Goal: Task Accomplishment & Management: Manage account settings

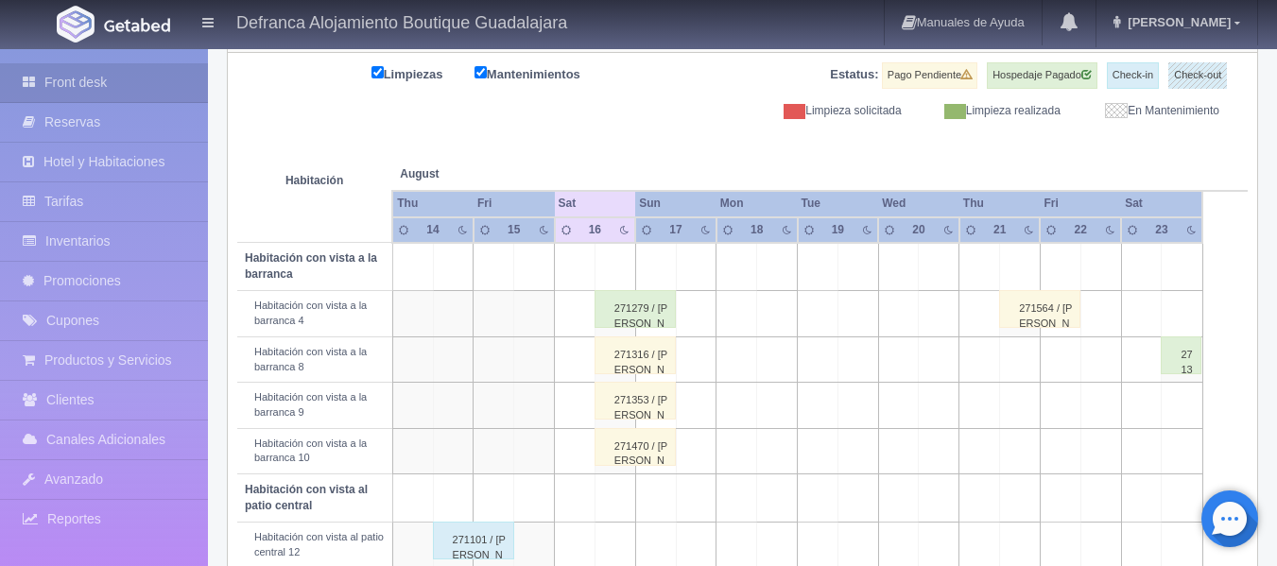
scroll to position [284, 0]
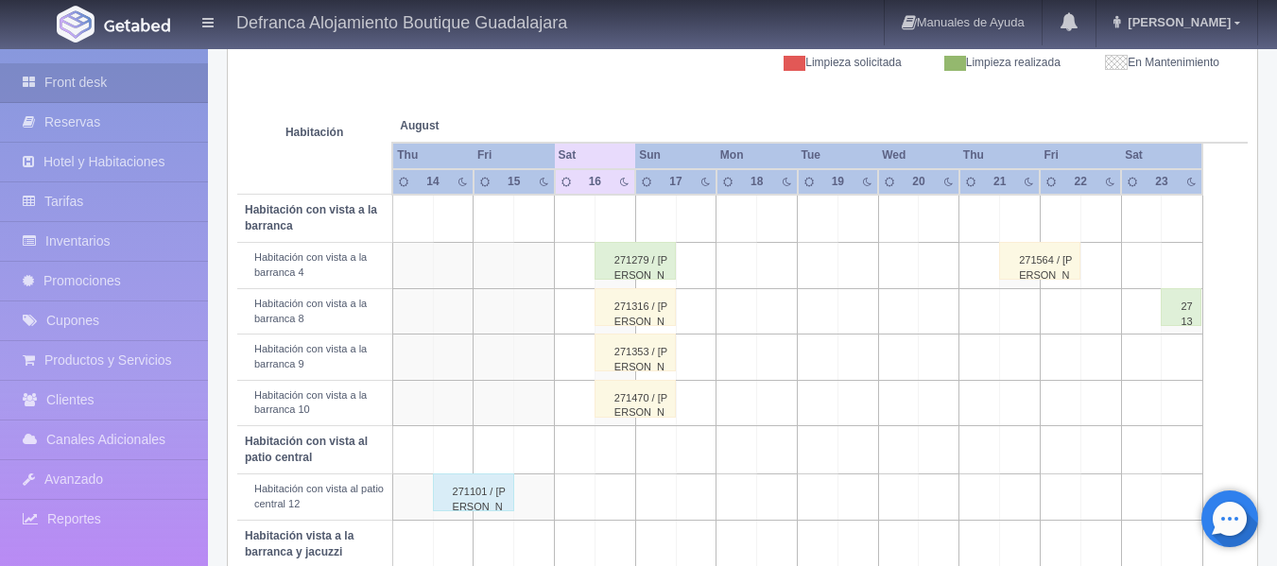
click at [1090, 182] on div "22" at bounding box center [1081, 182] width 24 height 16
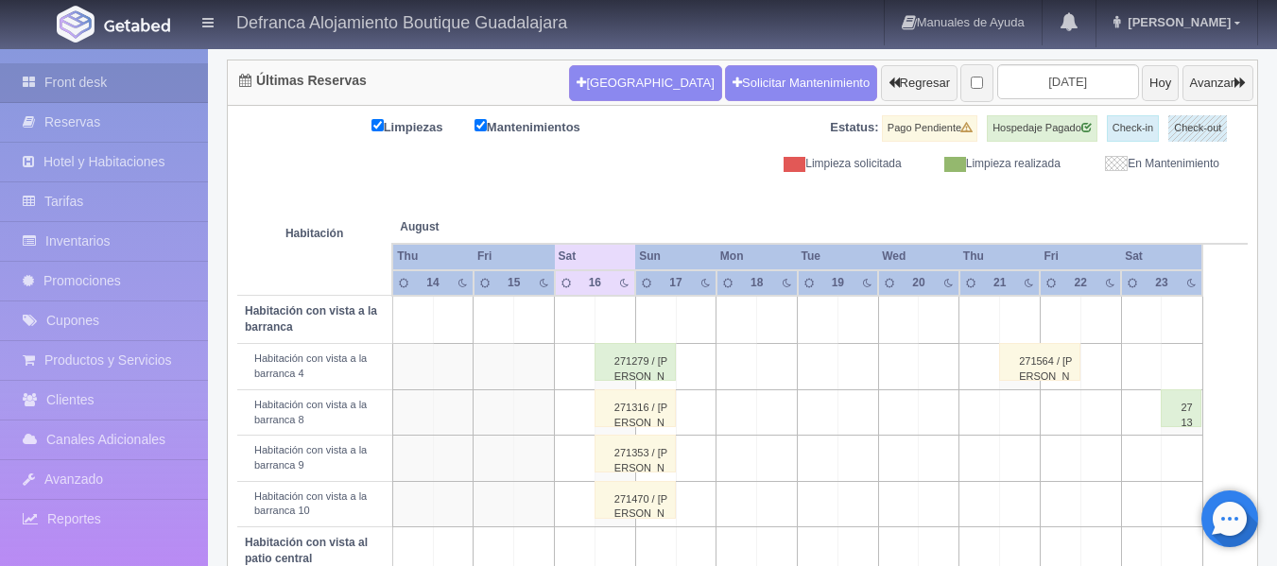
scroll to position [95, 0]
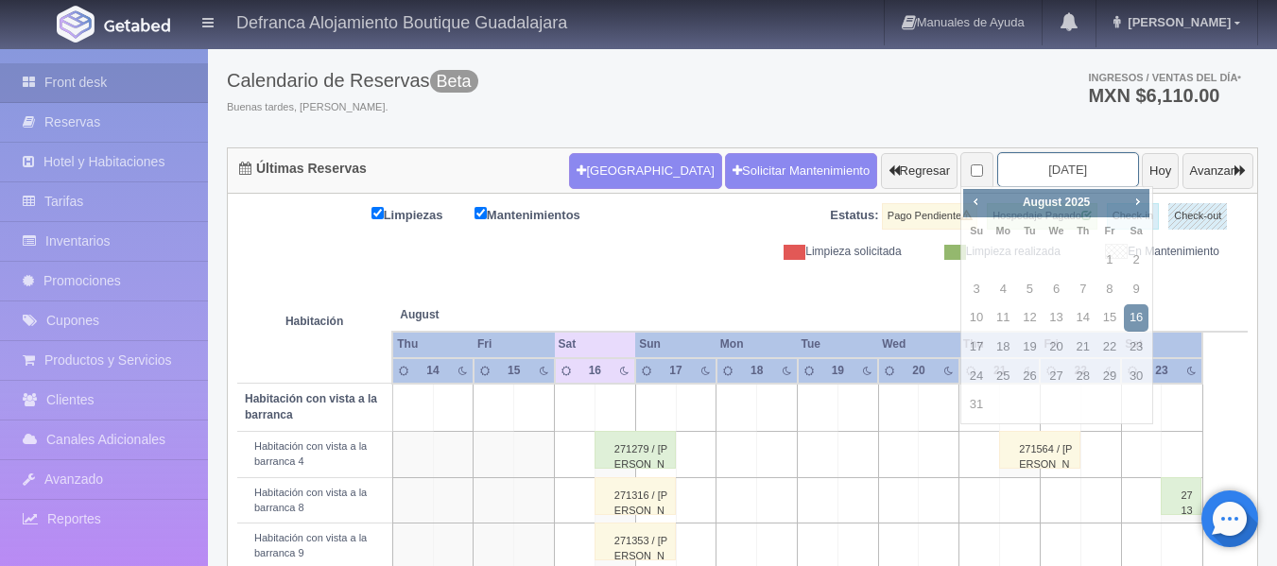
click at [1067, 165] on input "2025-08-16" at bounding box center [1068, 169] width 142 height 35
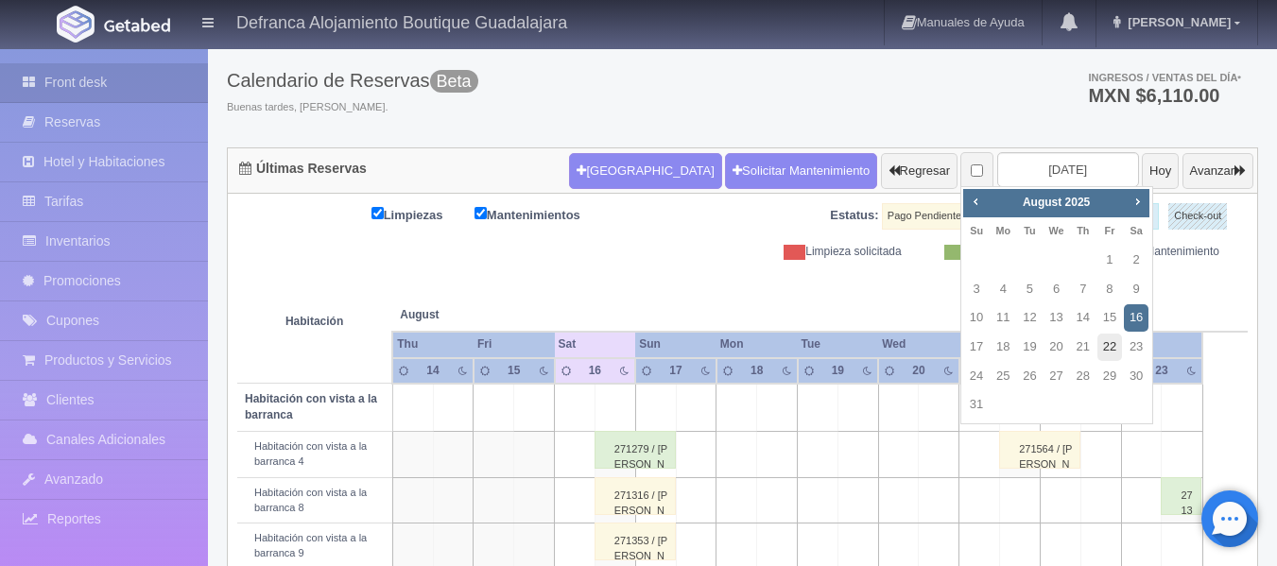
click at [1108, 347] on link "22" at bounding box center [1110, 347] width 25 height 27
type input "[DATE]"
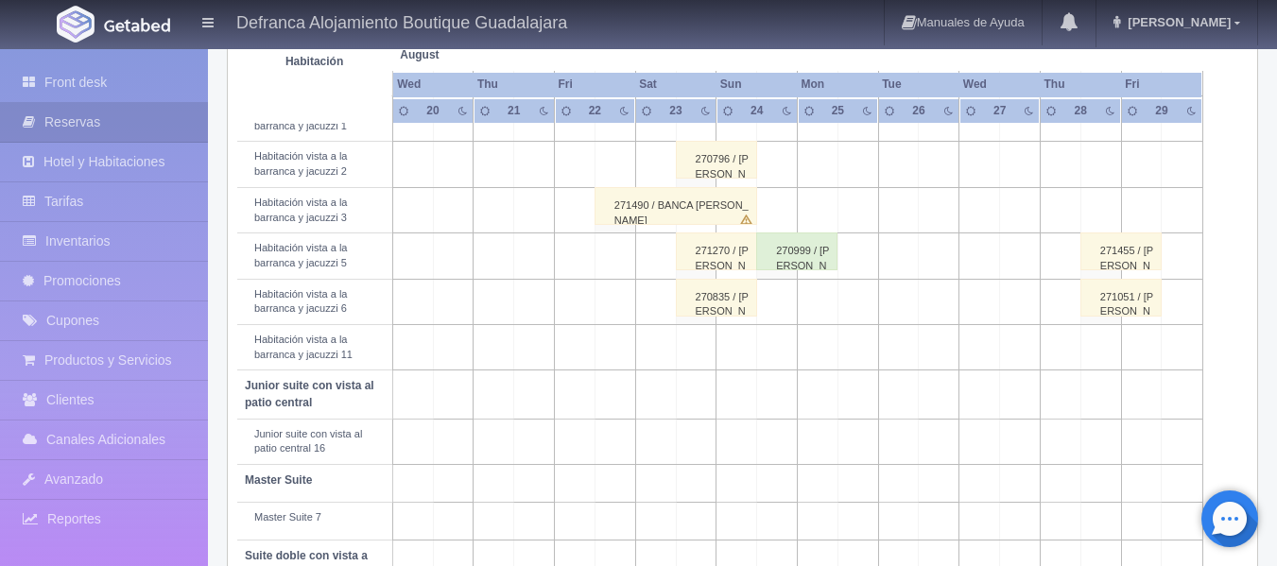
scroll to position [662, 0]
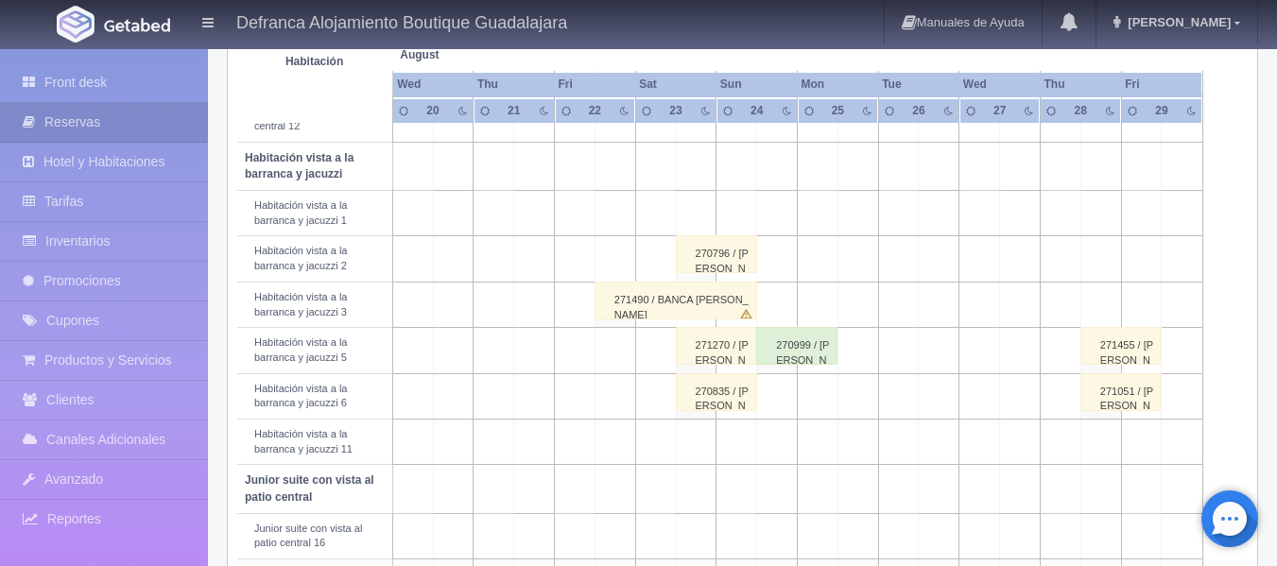
click at [721, 267] on div "270796 / [PERSON_NAME]" at bounding box center [716, 254] width 81 height 38
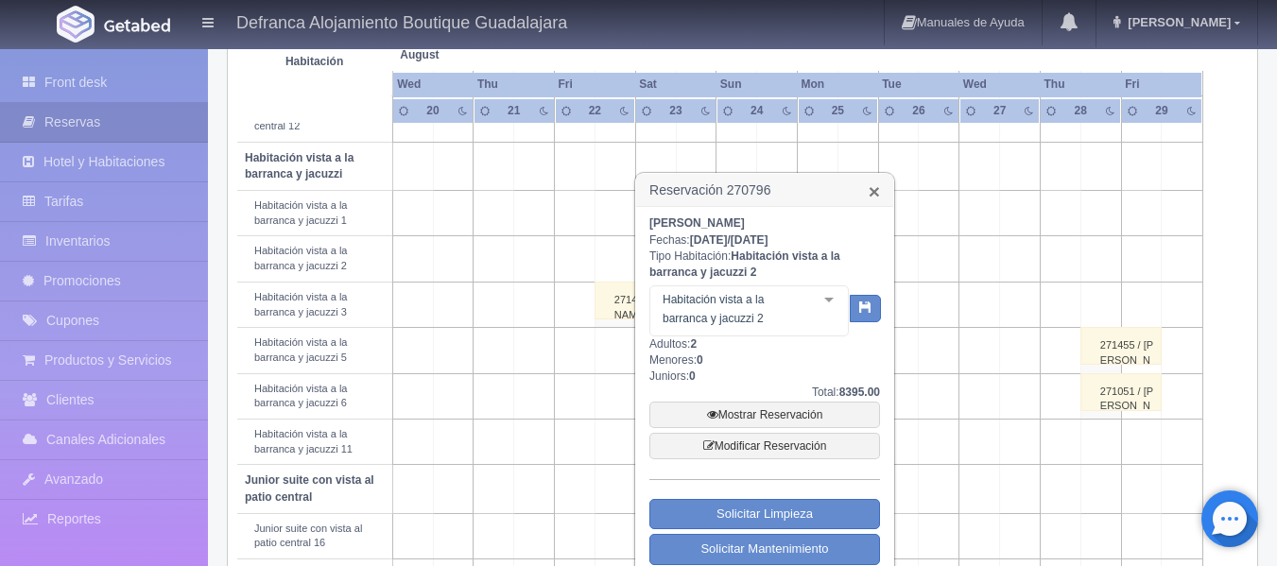
click at [875, 194] on link "×" at bounding box center [874, 191] width 11 height 20
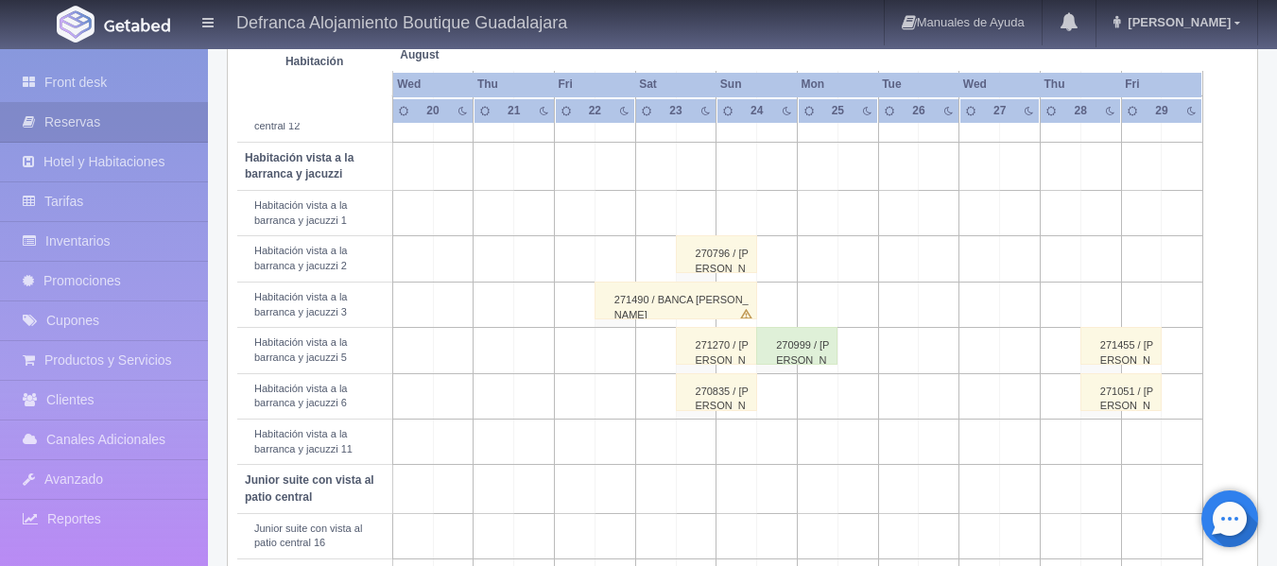
click at [730, 358] on div "271270 / [PERSON_NAME]" at bounding box center [716, 346] width 81 height 38
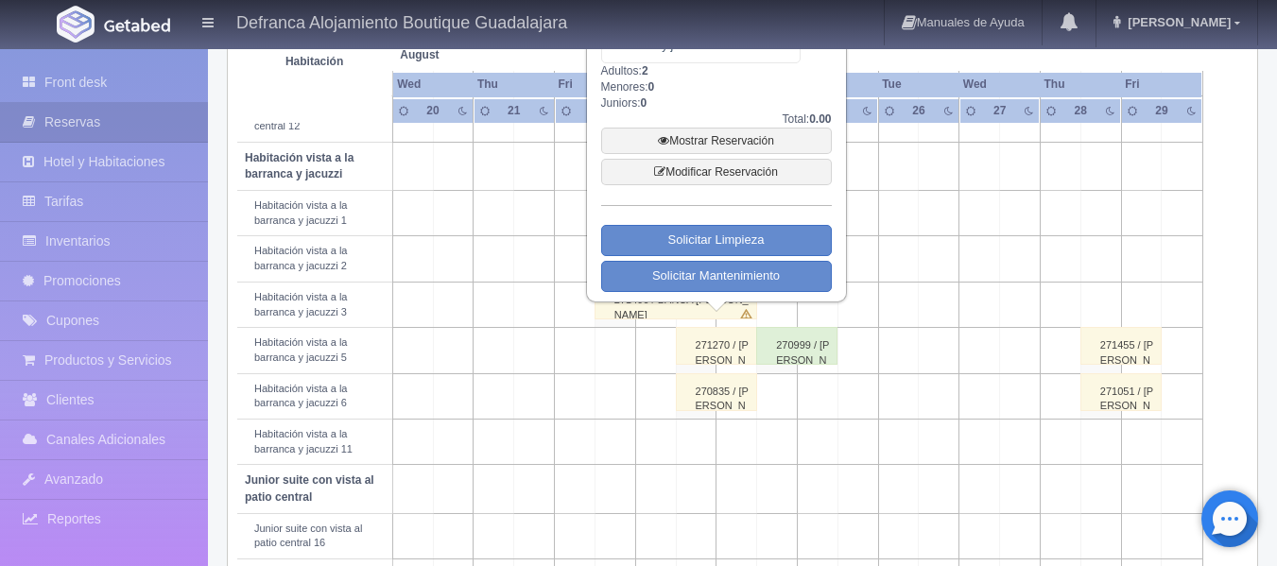
drag, startPoint x: 730, startPoint y: 358, endPoint x: 710, endPoint y: 354, distance: 20.2
click at [710, 354] on div "271270 / [PERSON_NAME]" at bounding box center [716, 346] width 81 height 38
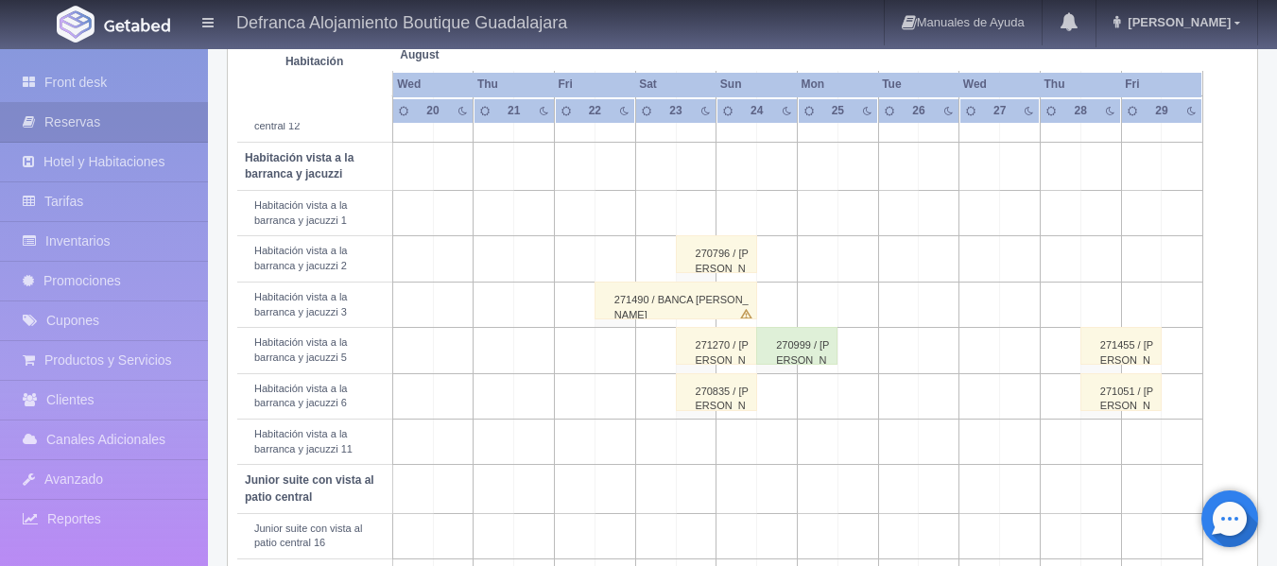
click at [710, 354] on div "271270 / [PERSON_NAME]" at bounding box center [716, 346] width 81 height 38
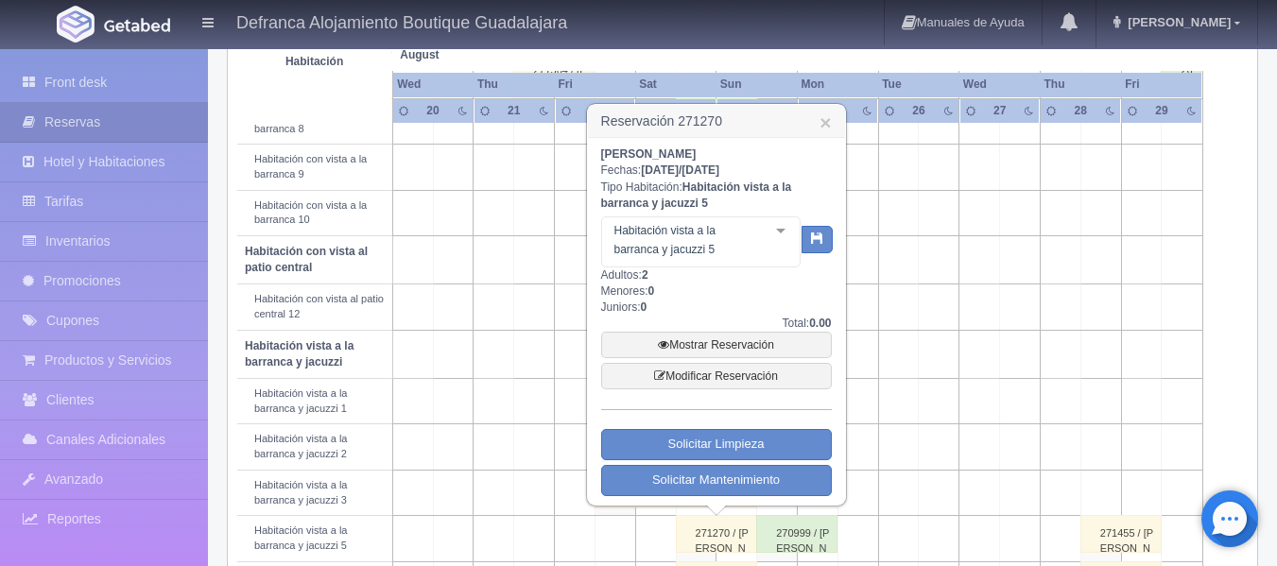
scroll to position [473, 0]
click at [780, 232] on div at bounding box center [781, 232] width 38 height 28
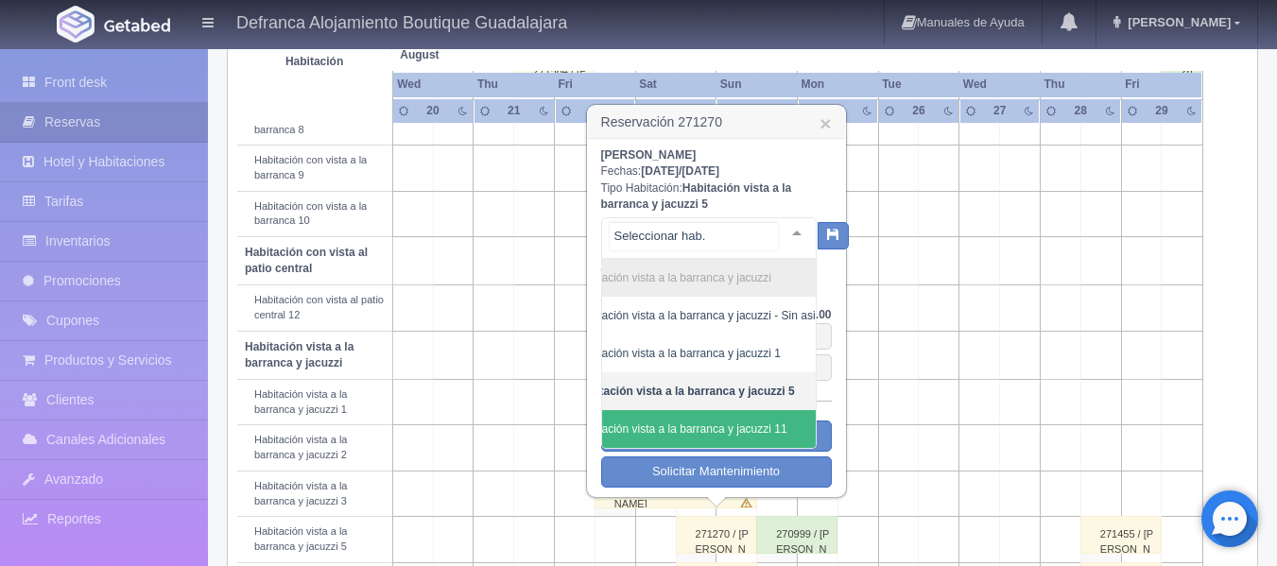
scroll to position [0, 72]
click at [736, 424] on span "Habitación vista a la barranca y jacuzzi 11" at bounding box center [648, 429] width 212 height 13
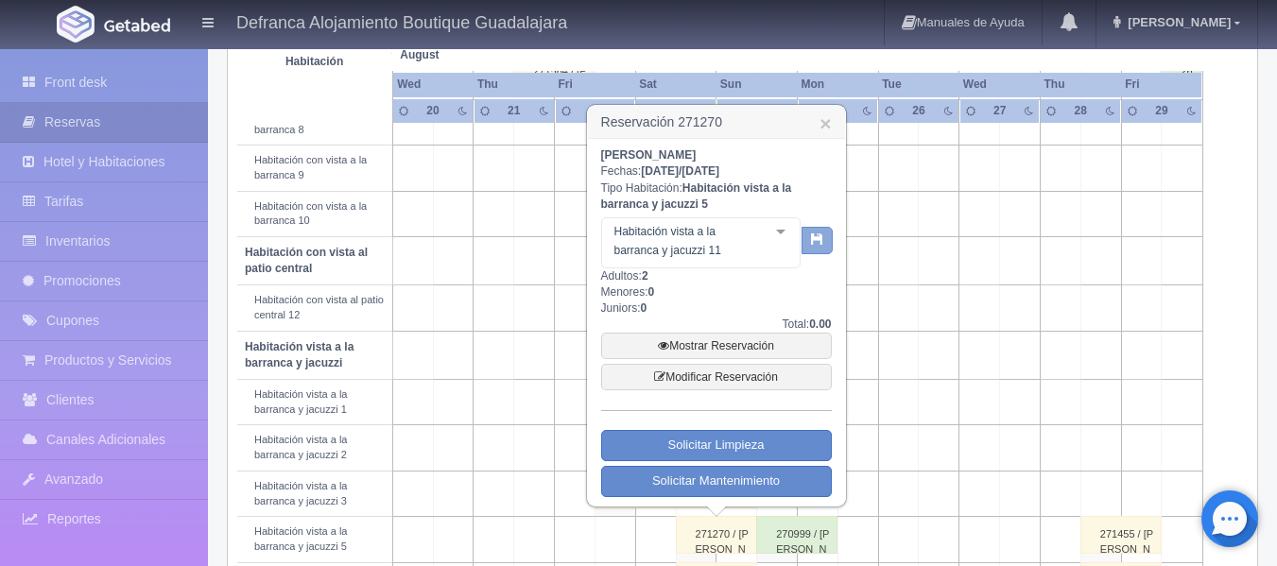
click at [822, 247] on button "button" at bounding box center [817, 241] width 31 height 28
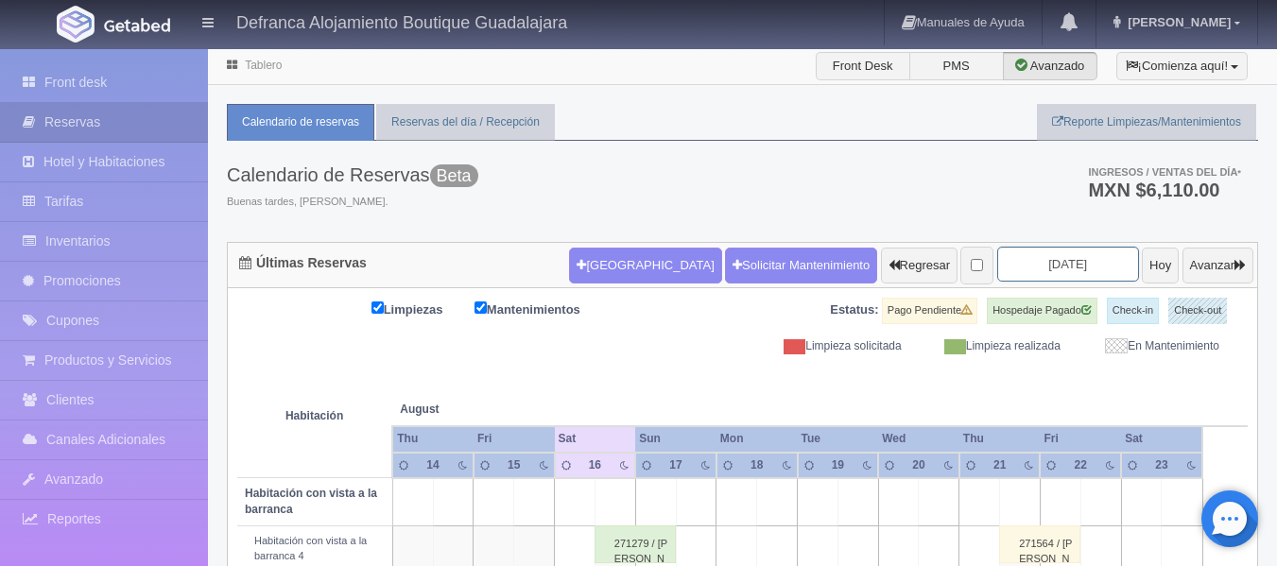
click at [1077, 259] on input "2025-08-16" at bounding box center [1068, 264] width 142 height 35
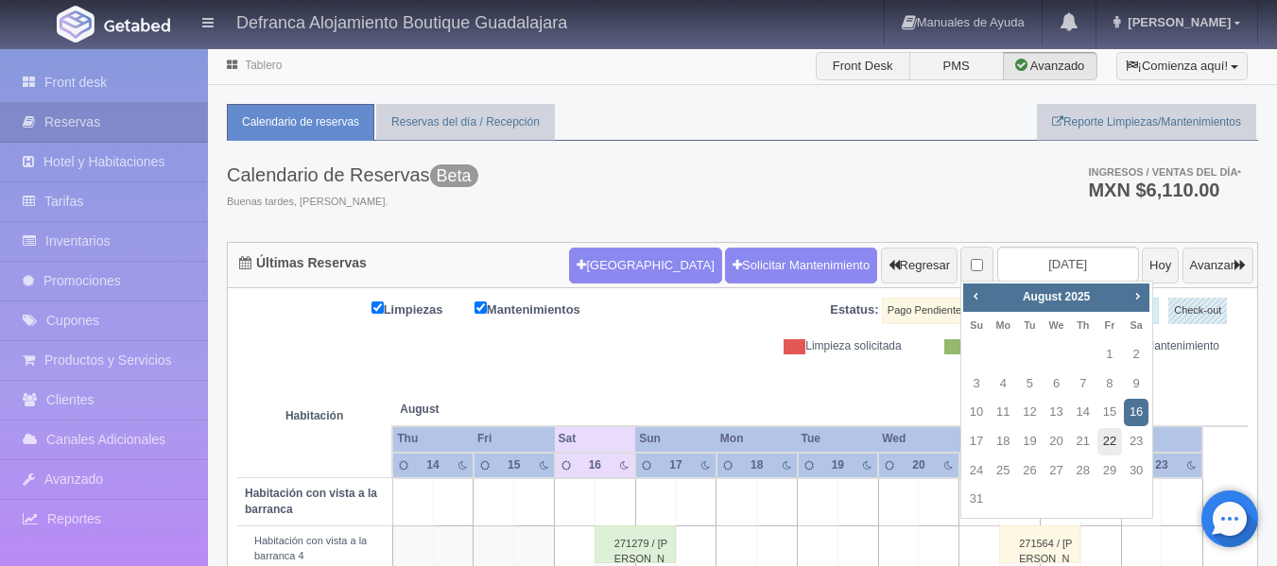
click at [1109, 441] on link "22" at bounding box center [1110, 441] width 25 height 27
type input "[DATE]"
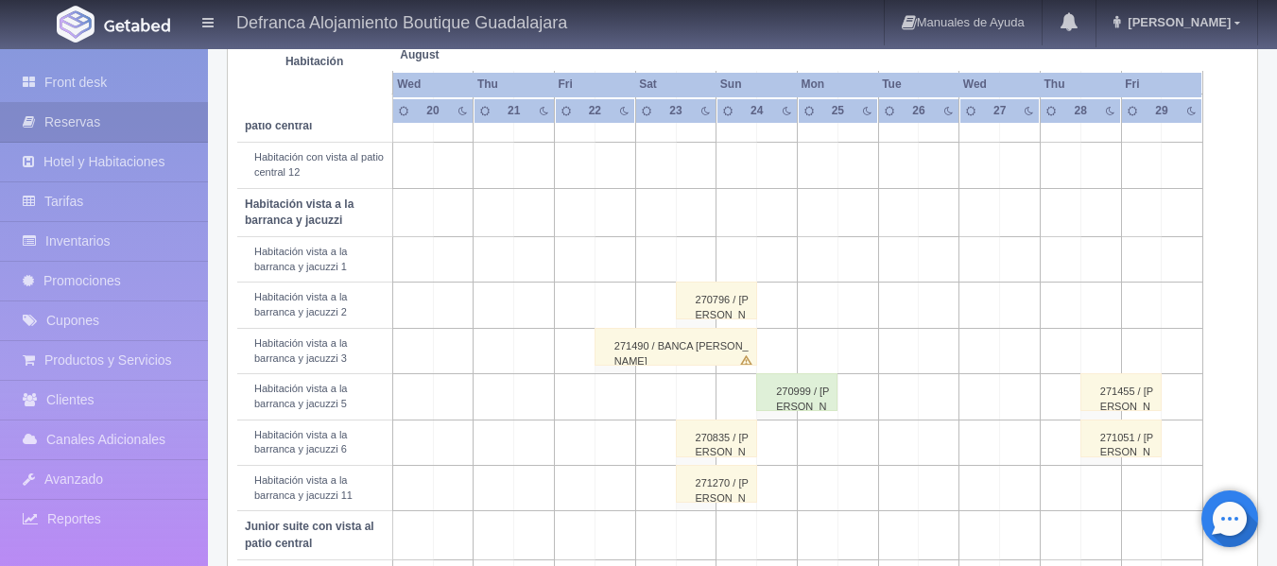
scroll to position [662, 0]
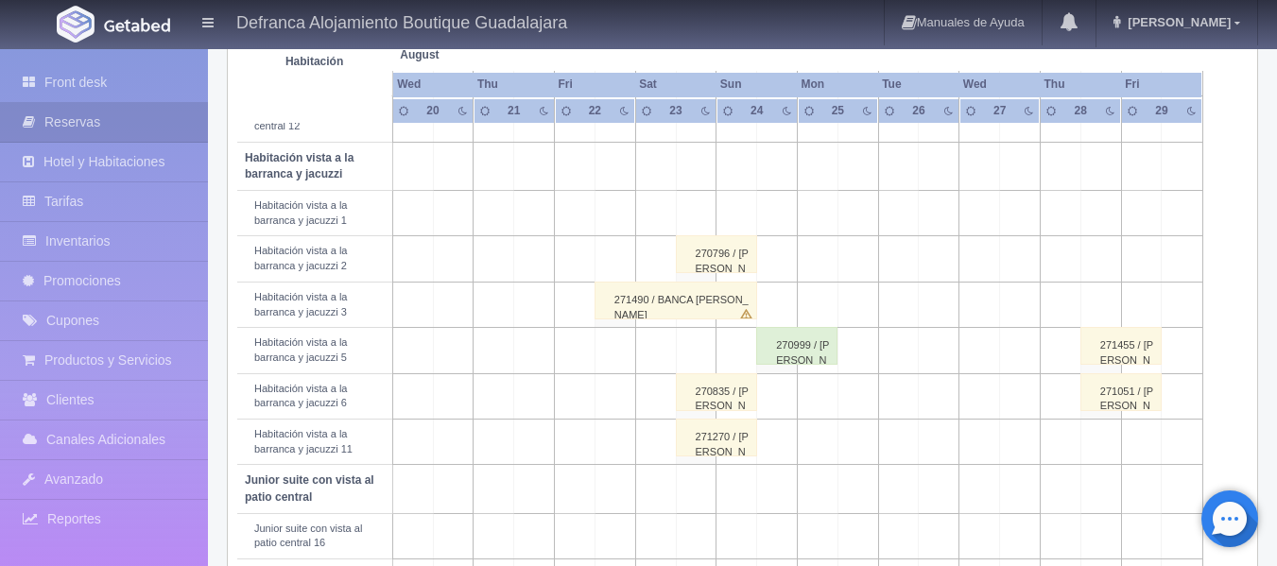
click at [723, 257] on div "270796 / [PERSON_NAME]" at bounding box center [716, 254] width 81 height 38
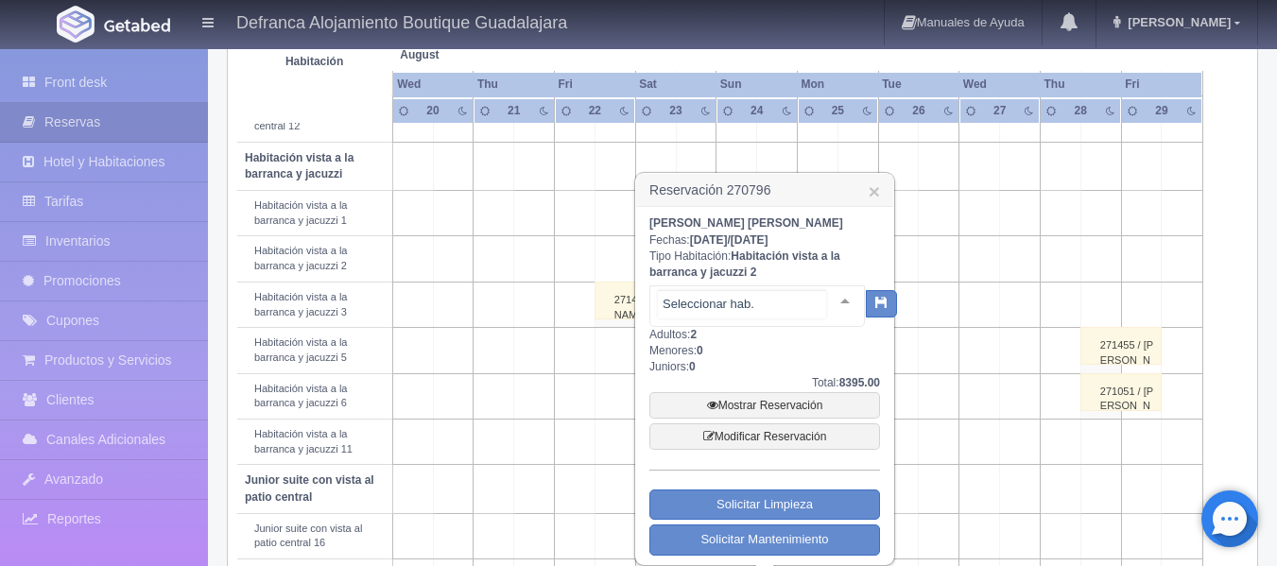
click at [833, 315] on div at bounding box center [845, 300] width 38 height 28
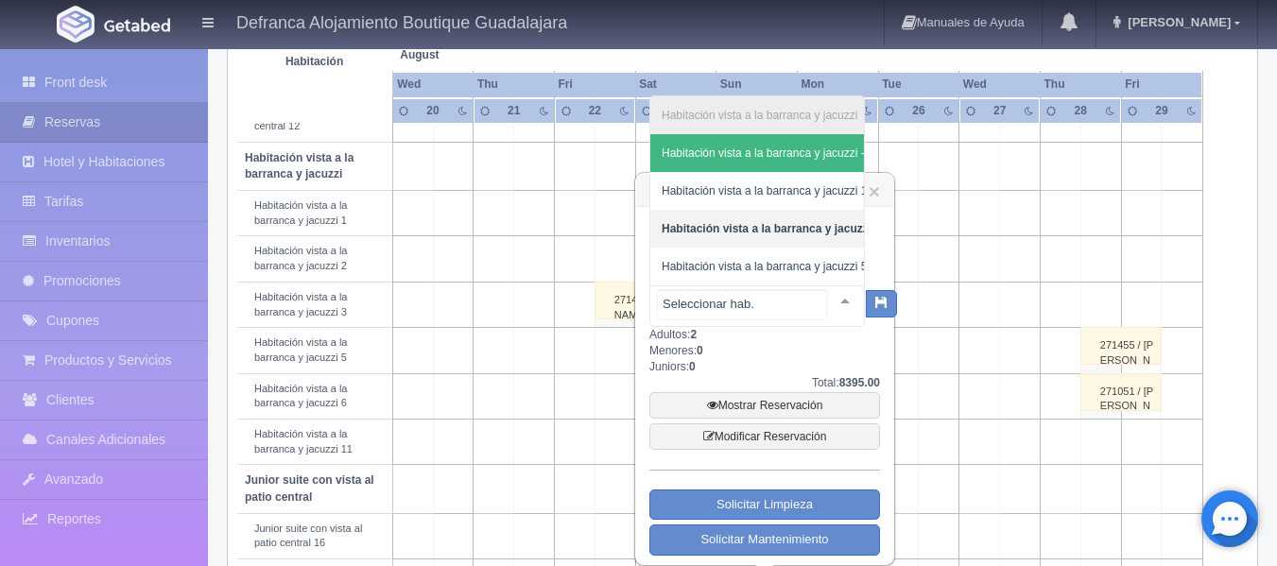
scroll to position [0, 38]
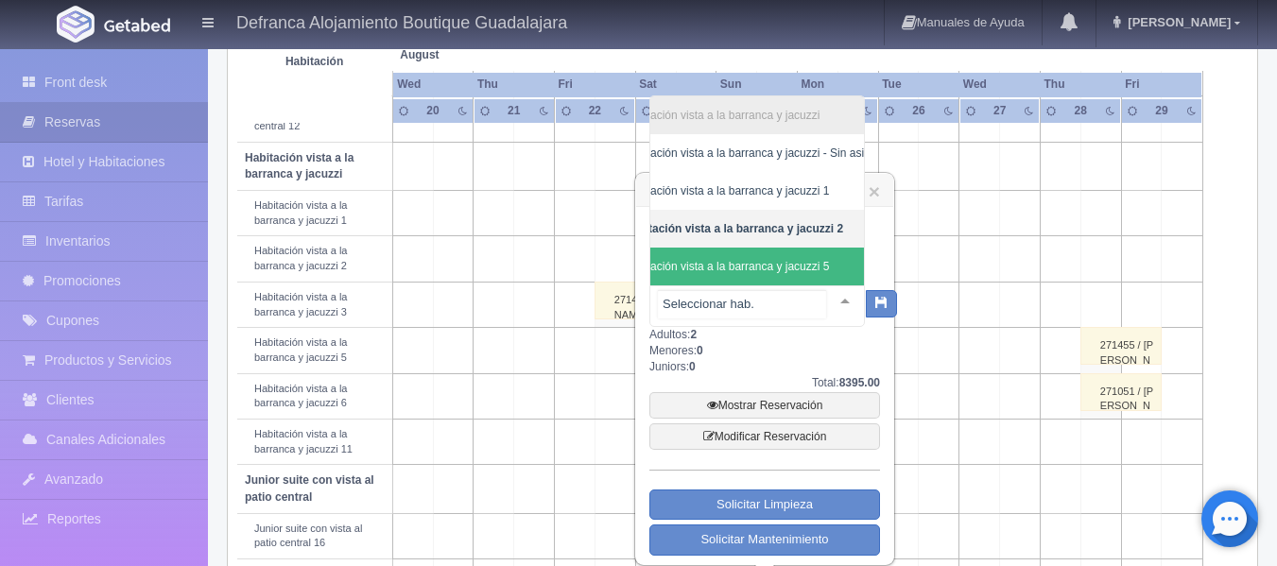
click at [805, 263] on span "Habitación vista a la barranca y jacuzzi 5" at bounding box center [726, 266] width 205 height 13
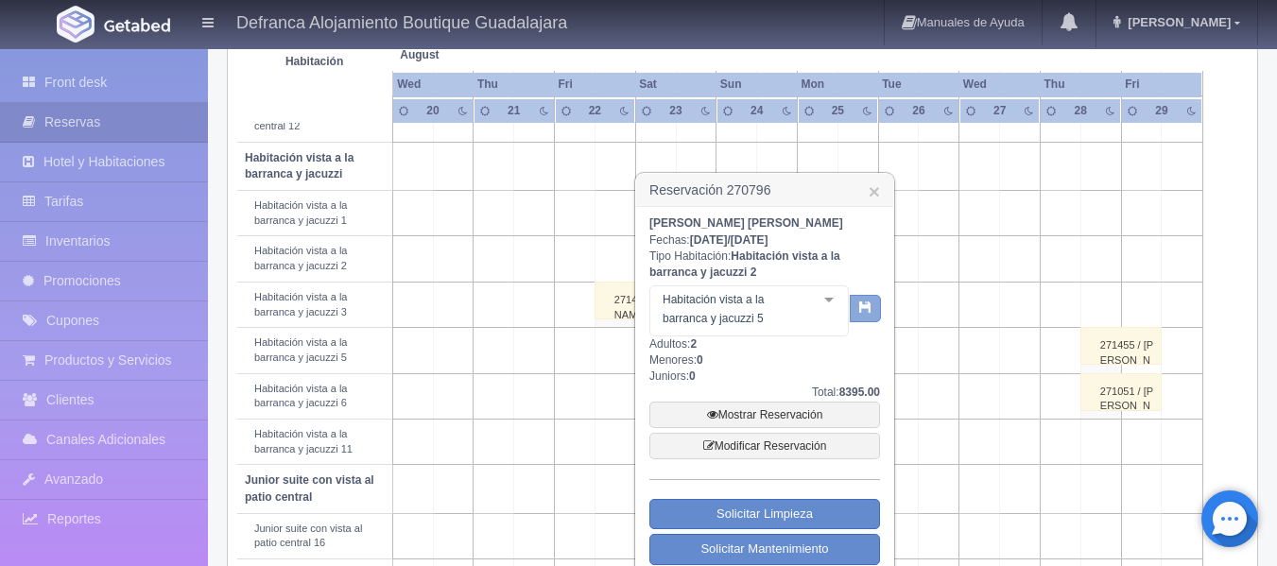
click at [862, 323] on button "button" at bounding box center [865, 309] width 31 height 28
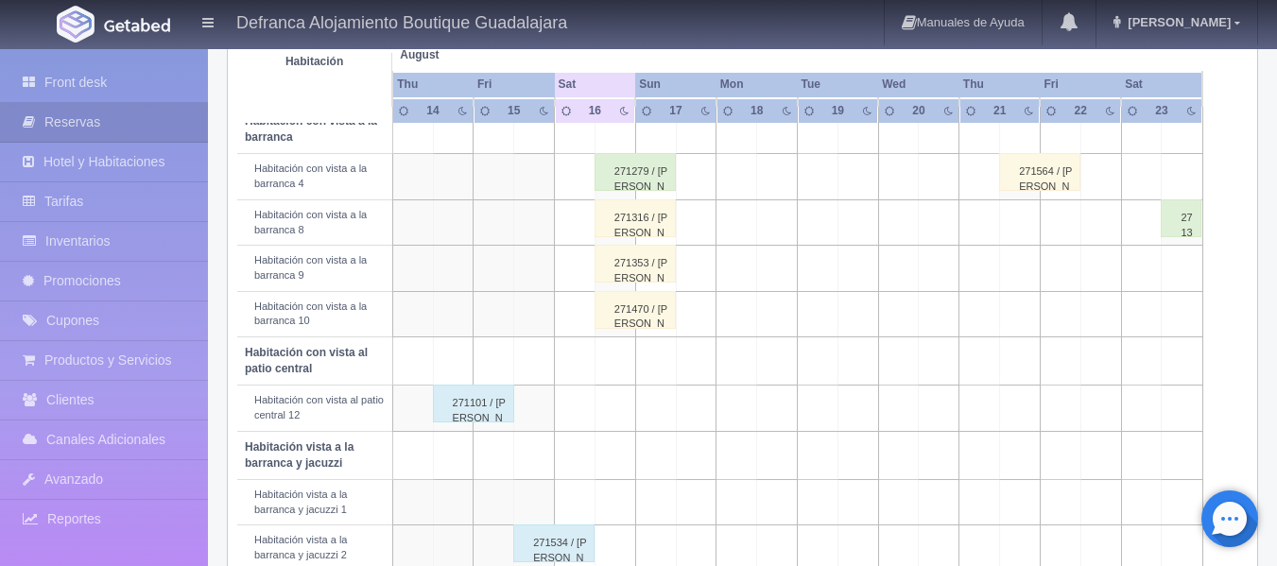
scroll to position [46, 0]
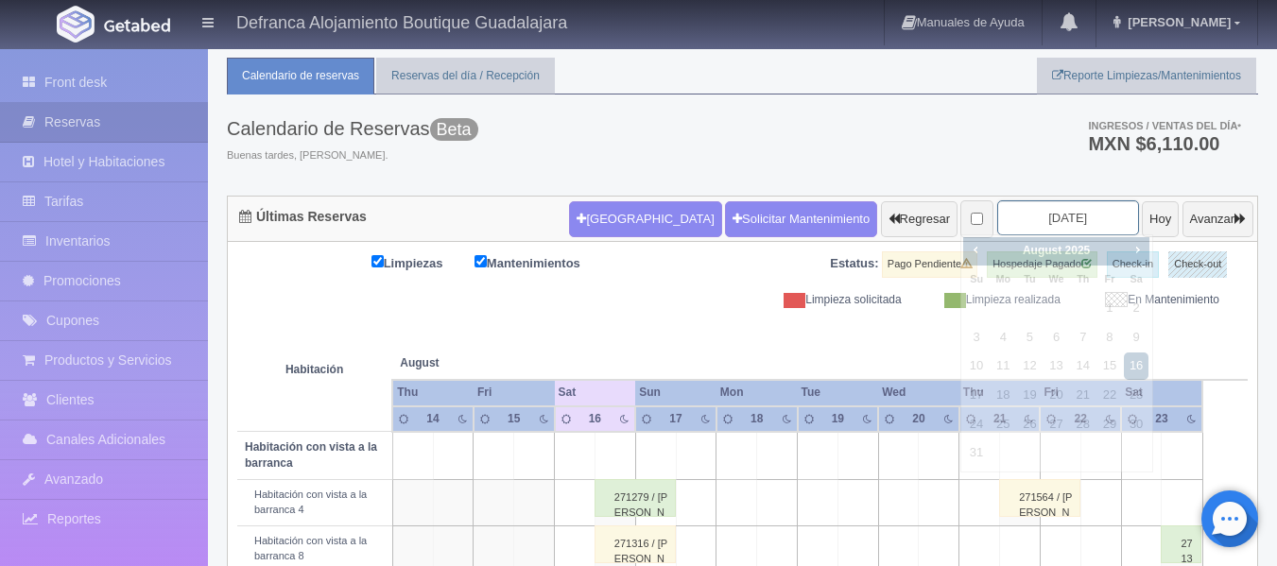
click at [1087, 206] on input "[DATE]" at bounding box center [1068, 217] width 142 height 35
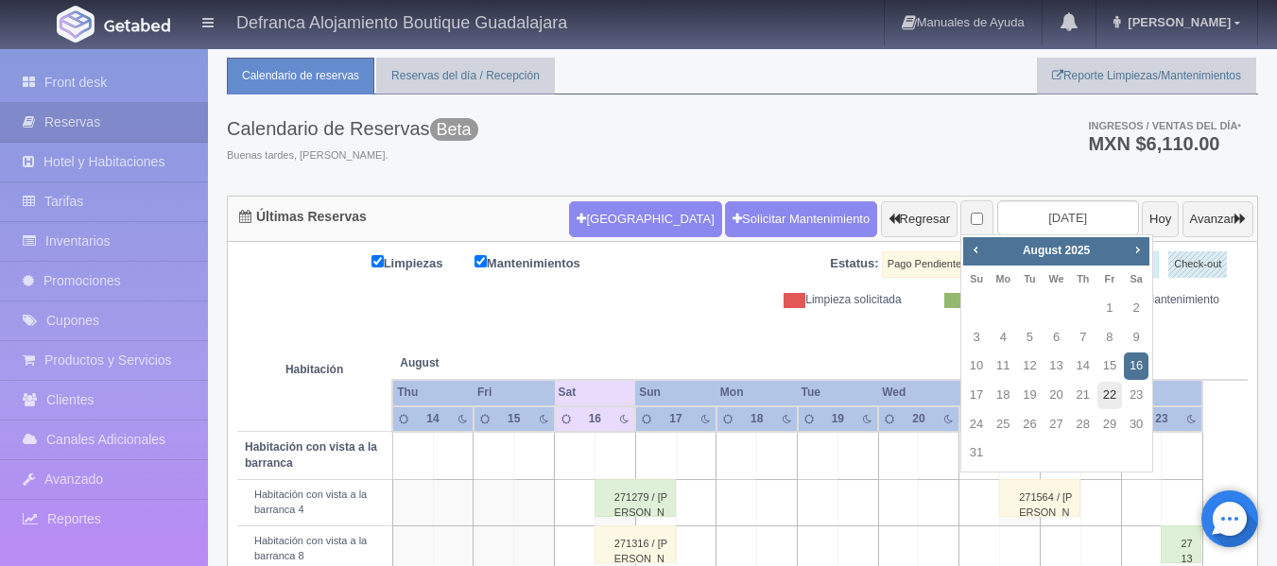
click at [1109, 394] on link "22" at bounding box center [1110, 395] width 25 height 27
type input "[DATE]"
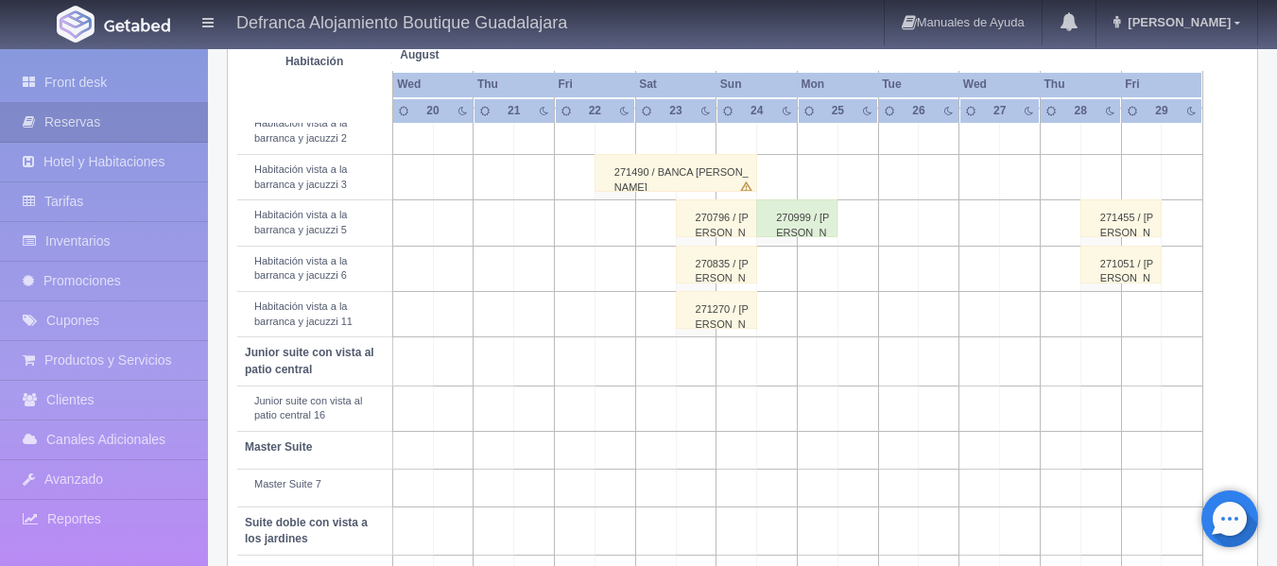
scroll to position [756, 0]
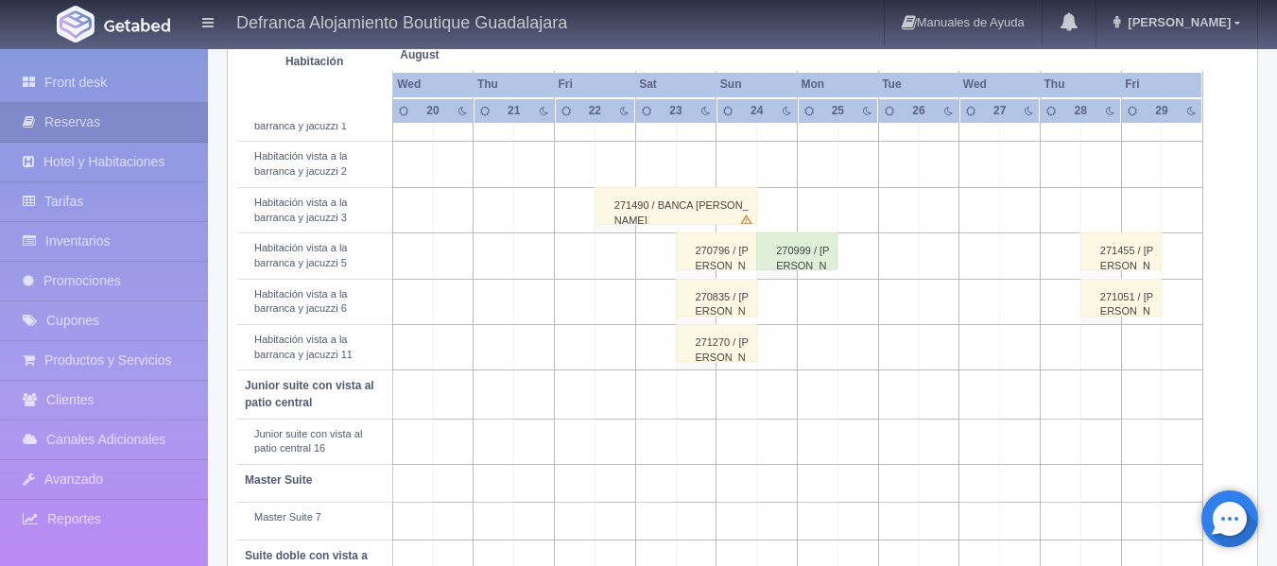
click at [716, 353] on div "271270 / [PERSON_NAME] [PERSON_NAME]" at bounding box center [716, 343] width 81 height 38
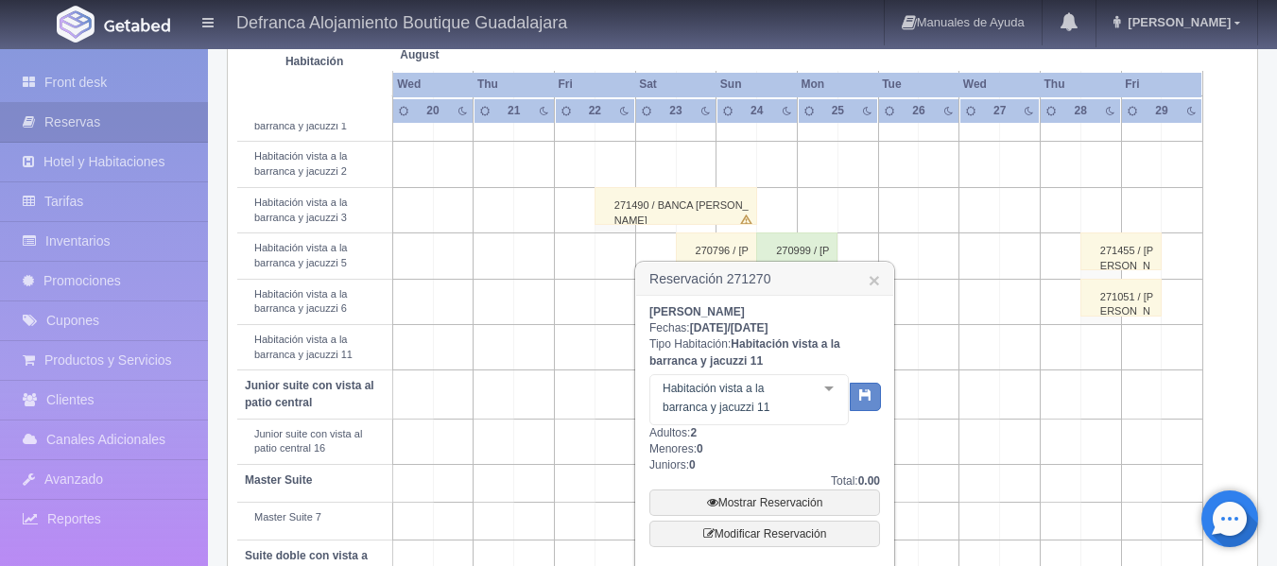
click at [830, 389] on div at bounding box center [829, 389] width 38 height 28
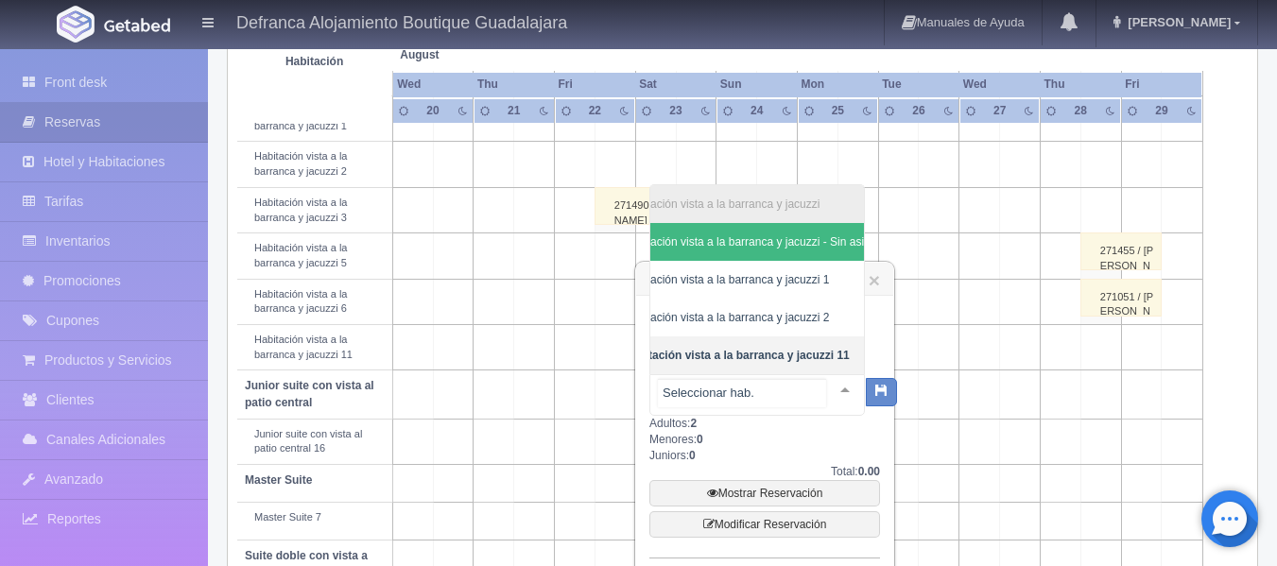
scroll to position [0, 72]
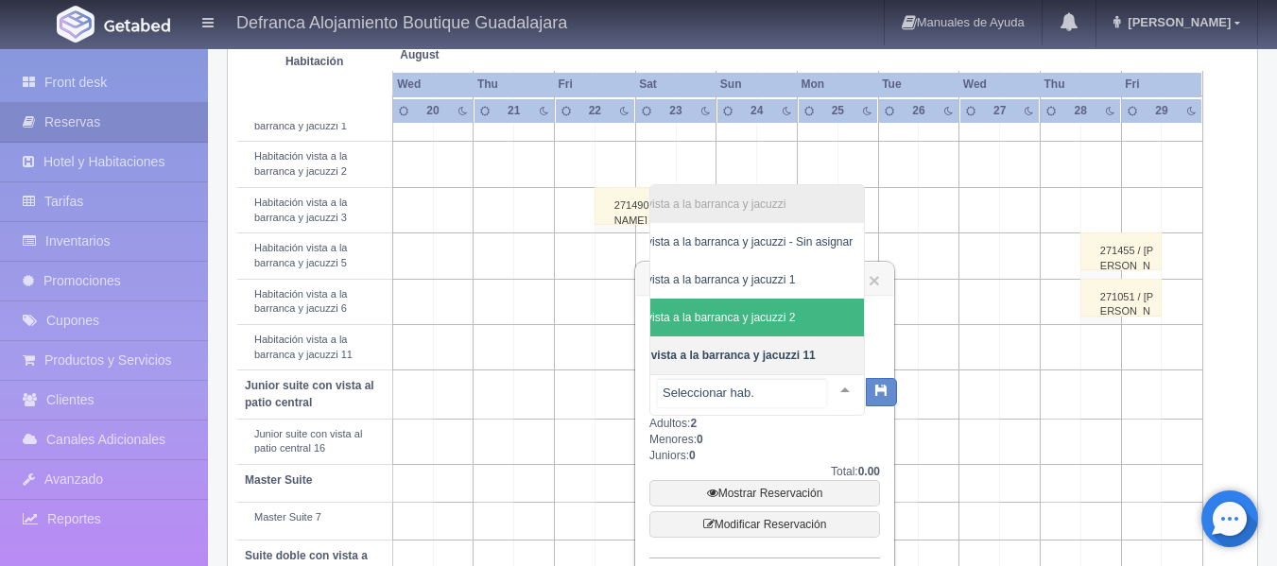
click at [824, 302] on span "Habitación vista a la barranca y jacuzzi 2" at bounding box center [721, 318] width 285 height 38
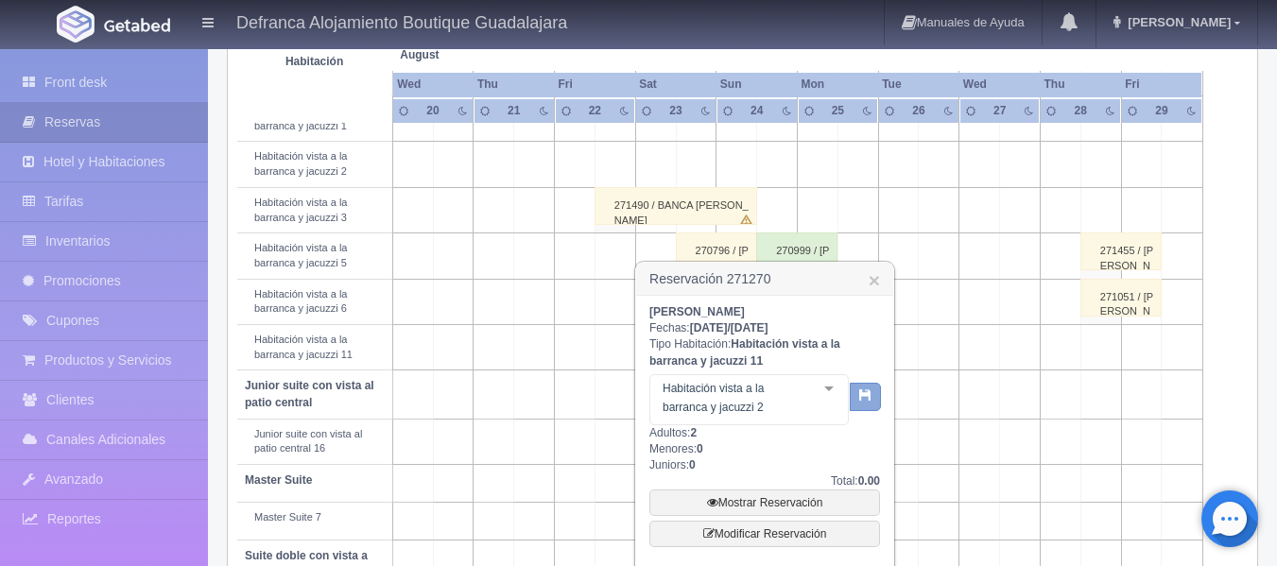
click at [869, 401] on icon "button" at bounding box center [865, 395] width 12 height 12
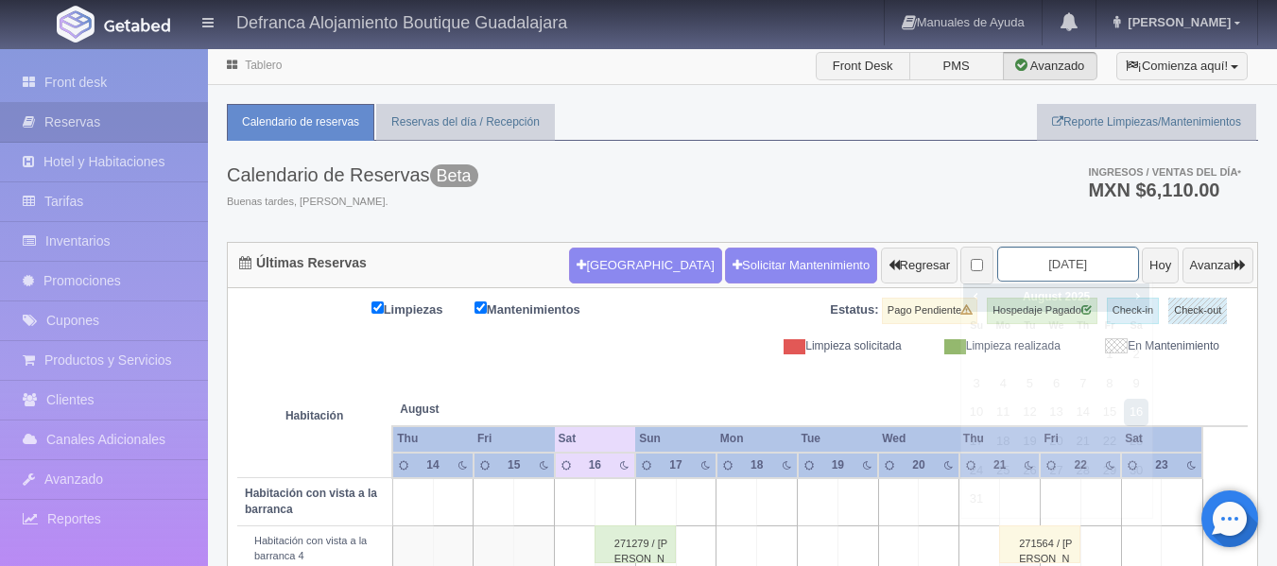
click at [1082, 268] on input "2025-08-16" at bounding box center [1068, 264] width 142 height 35
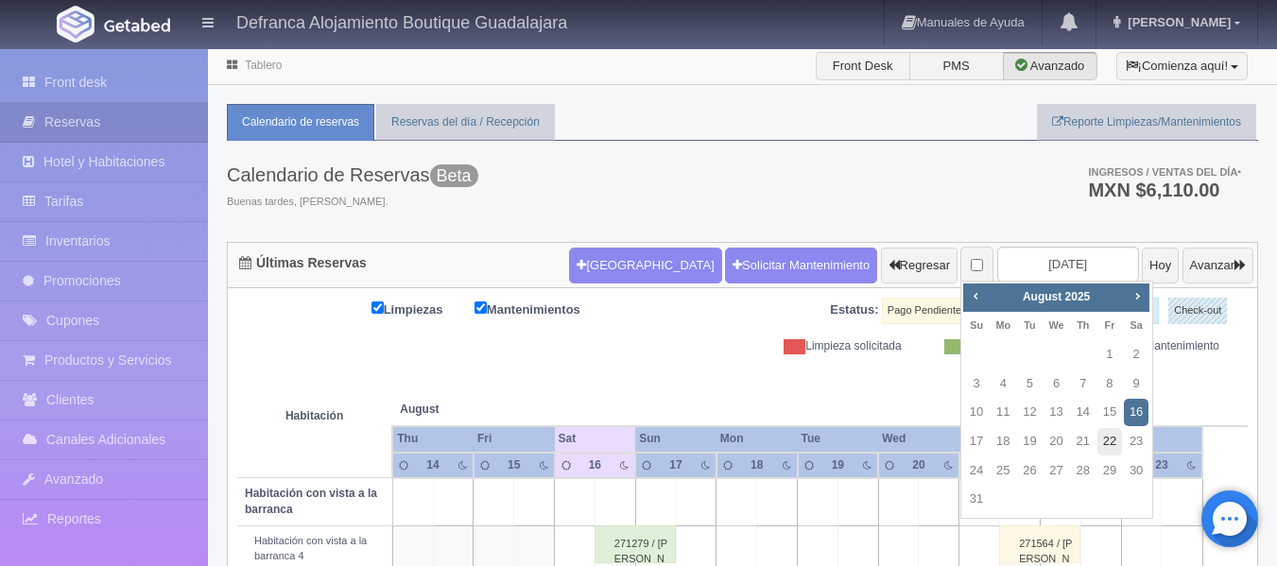
click at [1115, 445] on link "22" at bounding box center [1110, 441] width 25 height 27
type input "[DATE]"
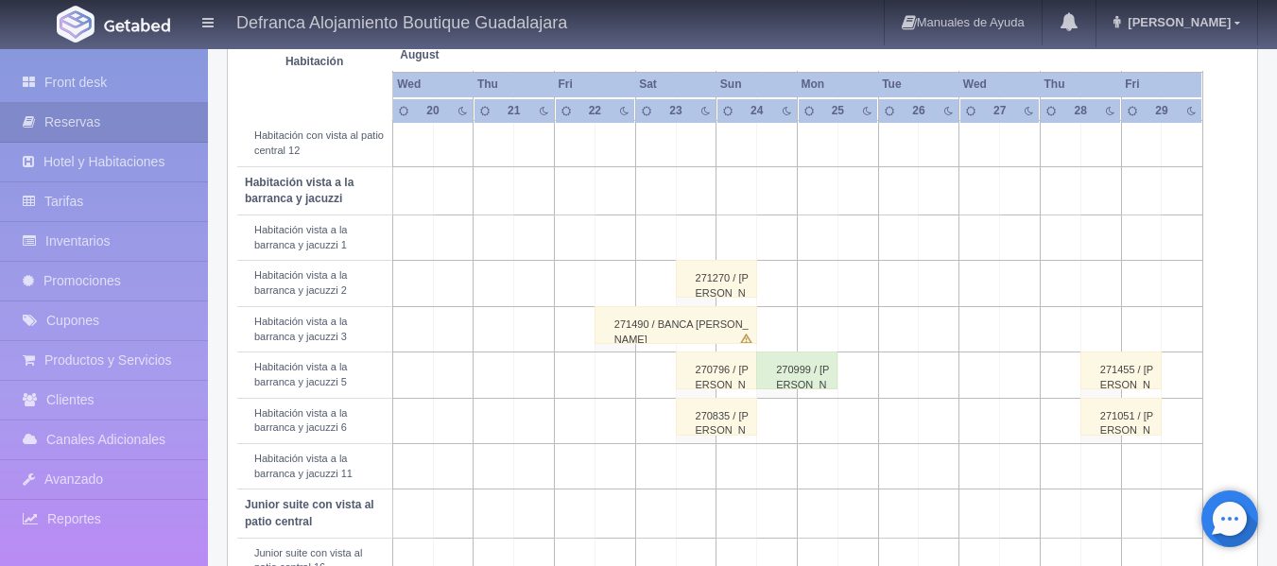
scroll to position [662, 0]
